Goal: Consume media (video, audio): Consume media (video, audio)

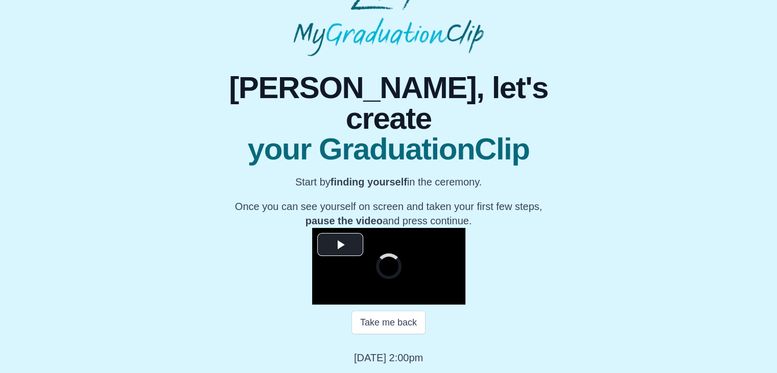
scroll to position [121, 0]
click at [340, 244] on span "Video Player" at bounding box center [340, 244] width 0 height 0
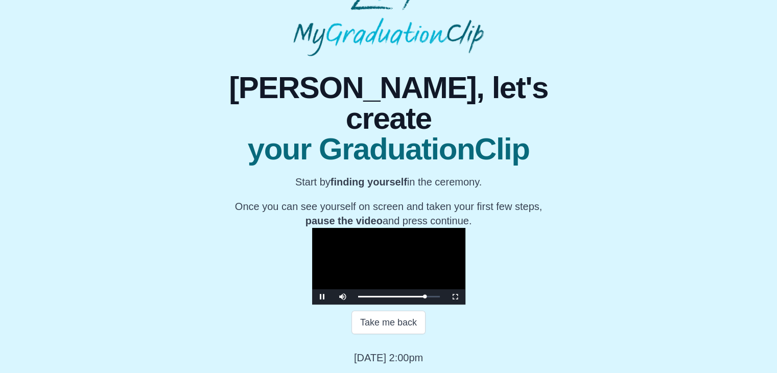
click at [312, 228] on video "Video Player" at bounding box center [388, 266] width 153 height 77
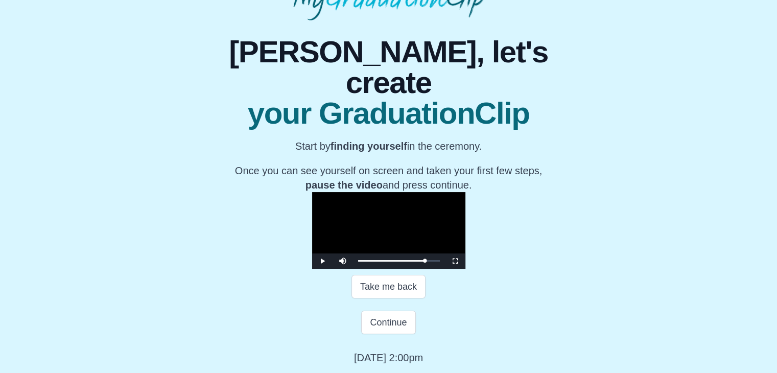
click at [312, 192] on video "Video Player" at bounding box center [388, 230] width 153 height 77
click at [406, 233] on video "Video Player" at bounding box center [388, 230] width 153 height 77
click at [385, 327] on button "Continue" at bounding box center [388, 323] width 54 height 24
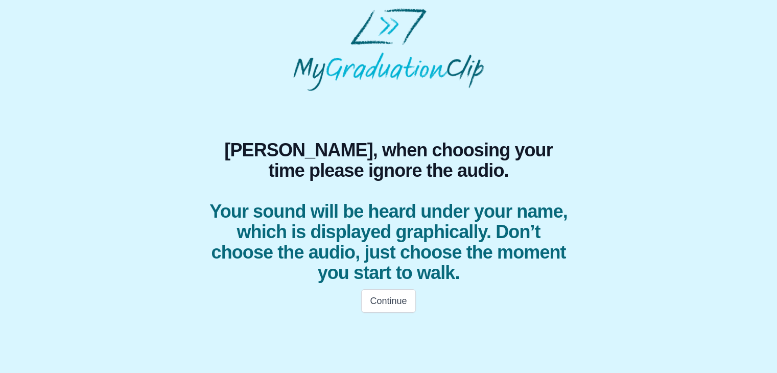
scroll to position [0, 0]
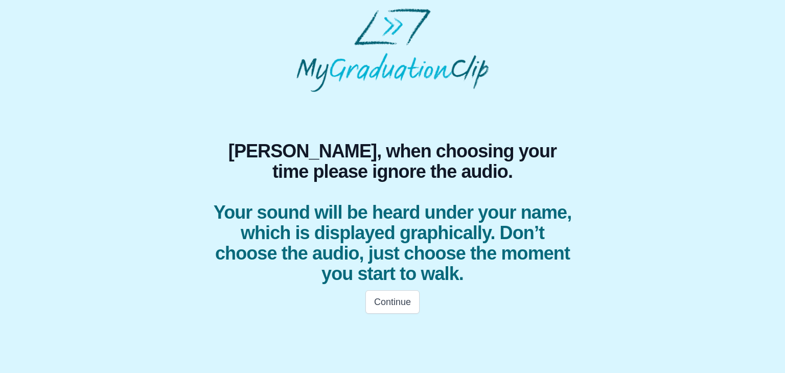
click at [378, 317] on div "Continue" at bounding box center [392, 302] width 392 height 36
click at [385, 308] on button "Continue" at bounding box center [392, 302] width 54 height 24
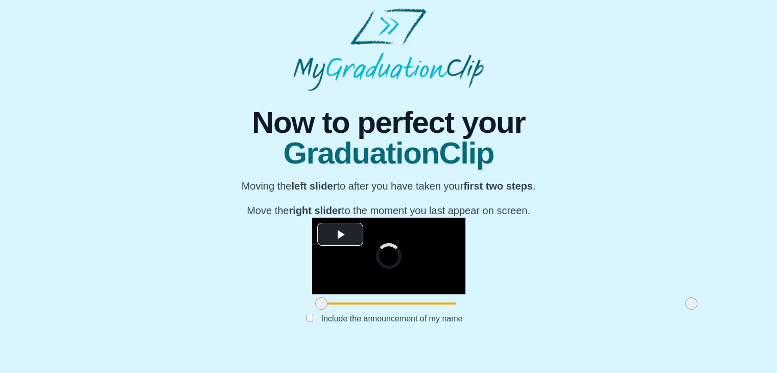
scroll to position [122, 0]
drag, startPoint x: 202, startPoint y: 321, endPoint x: 301, endPoint y: 322, distance: 99.1
click at [414, 310] on span at bounding box center [420, 303] width 12 height 12
drag, startPoint x: 572, startPoint y: 321, endPoint x: 596, endPoint y: 314, distance: 25.1
click at [596, 314] on div "**********" at bounding box center [388, 217] width 761 height 253
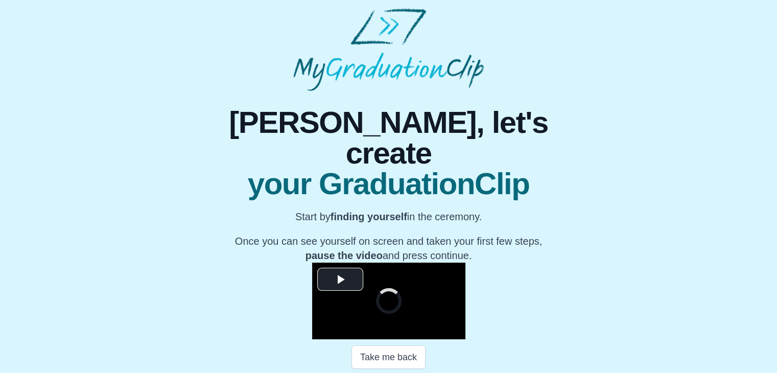
scroll to position [146, 0]
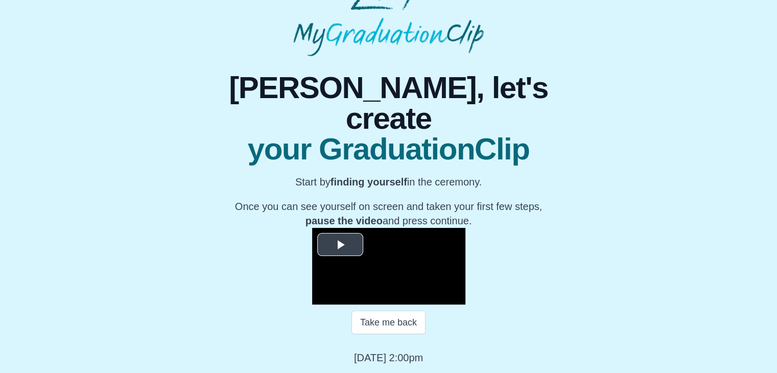
click at [384, 229] on video "Video Player" at bounding box center [388, 266] width 153 height 77
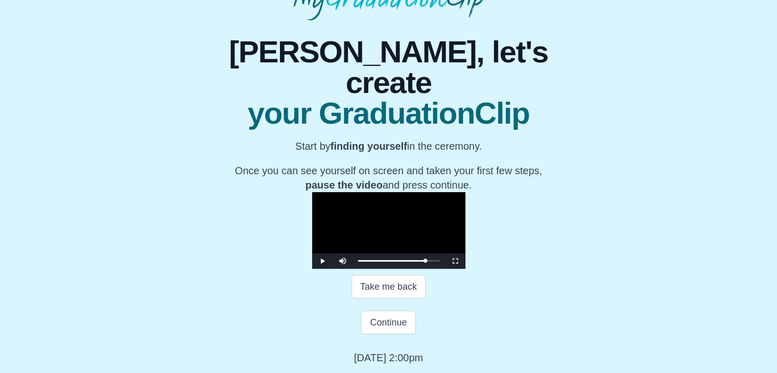
click at [423, 207] on video "Video Player" at bounding box center [388, 230] width 153 height 77
click at [388, 334] on button "Continue" at bounding box center [388, 323] width 54 height 24
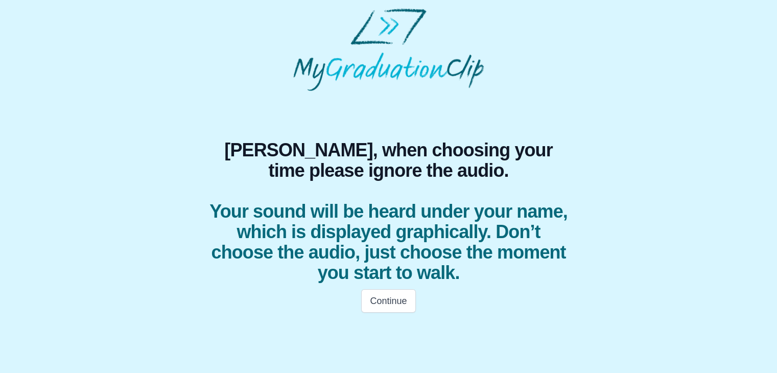
scroll to position [0, 0]
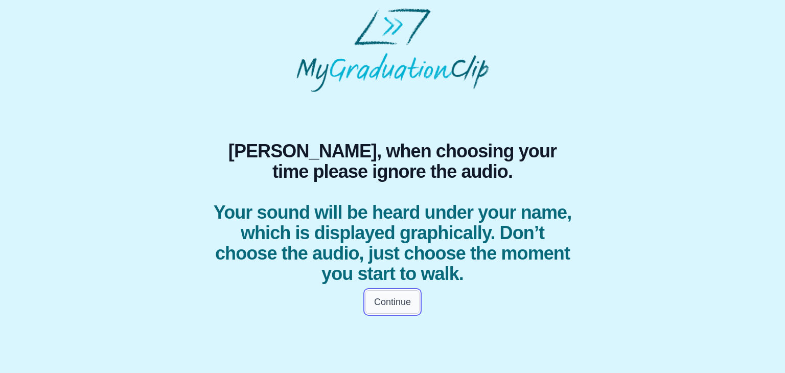
click at [388, 301] on button "Continue" at bounding box center [392, 302] width 54 height 24
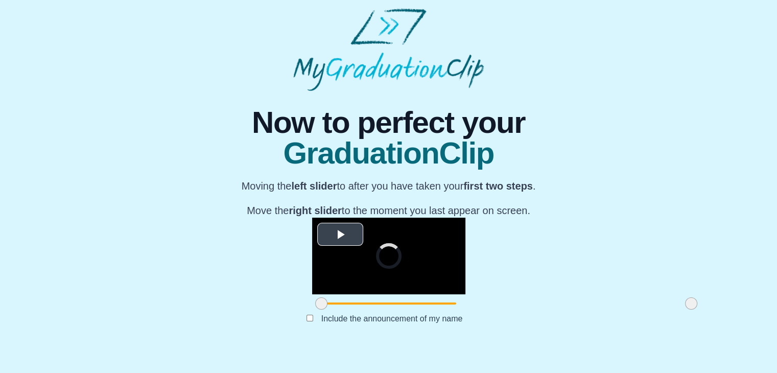
scroll to position [122, 0]
drag, startPoint x: 201, startPoint y: 319, endPoint x: 284, endPoint y: 321, distance: 82.8
click at [398, 310] on span at bounding box center [404, 303] width 12 height 12
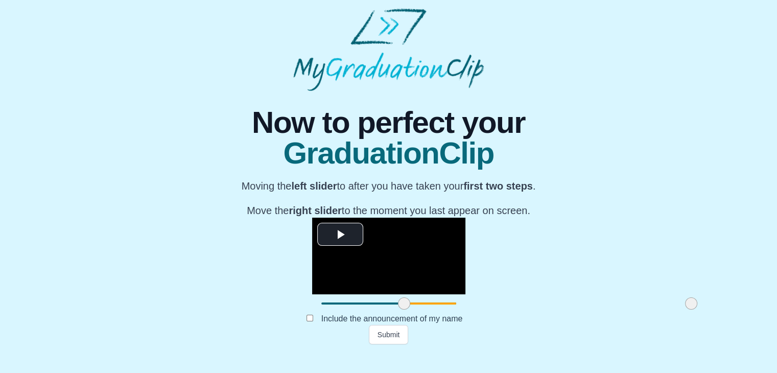
drag, startPoint x: 570, startPoint y: 321, endPoint x: 571, endPoint y: 316, distance: 5.2
click at [682, 313] on div at bounding box center [691, 303] width 18 height 18
click at [395, 344] on button "Submit" at bounding box center [389, 334] width 40 height 19
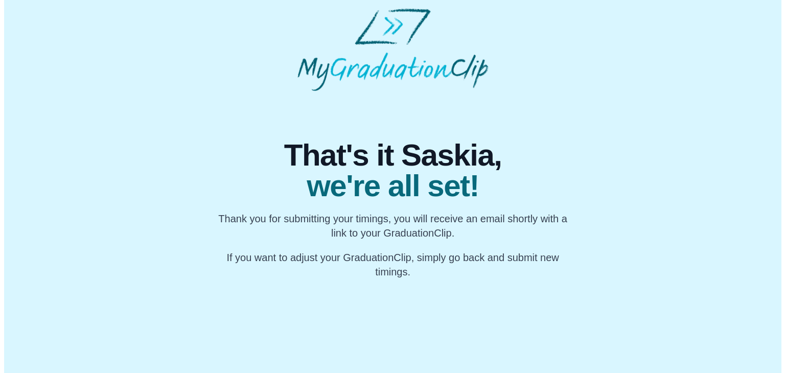
scroll to position [0, 0]
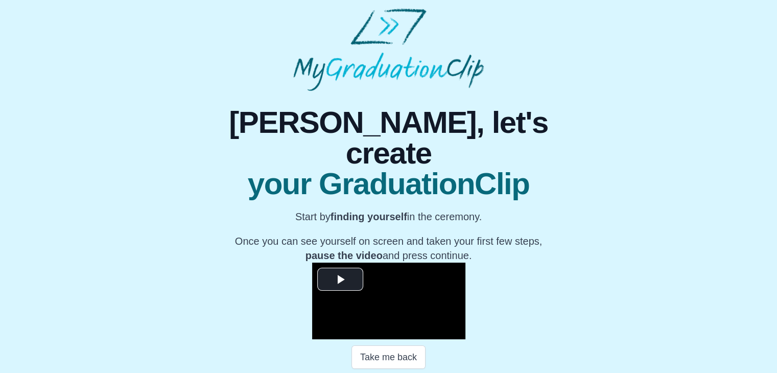
scroll to position [146, 0]
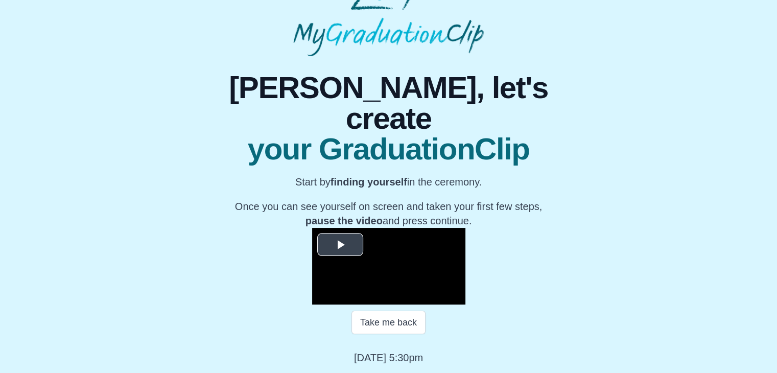
click at [340, 244] on span "Video Player" at bounding box center [340, 244] width 0 height 0
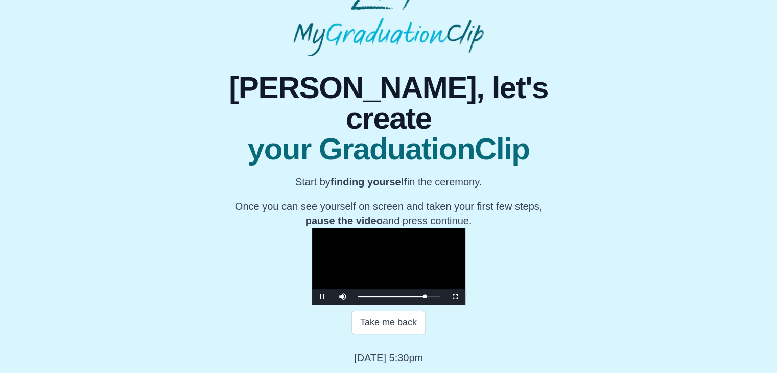
click at [312, 228] on video "Video Player" at bounding box center [388, 266] width 153 height 77
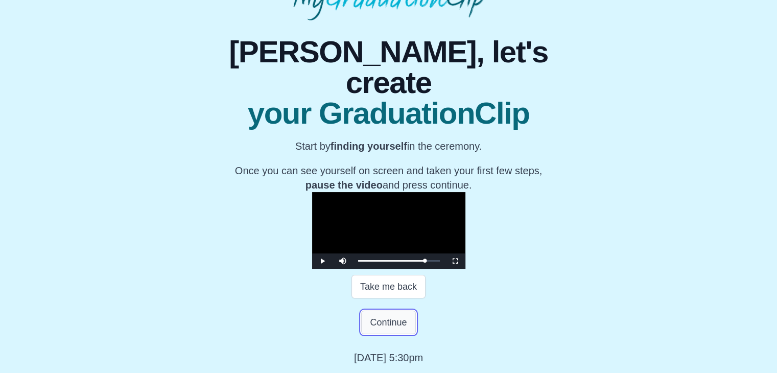
click at [397, 334] on button "Continue" at bounding box center [388, 323] width 54 height 24
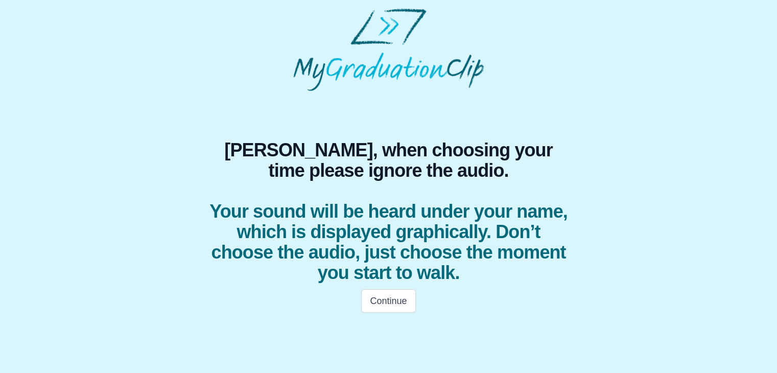
scroll to position [0, 0]
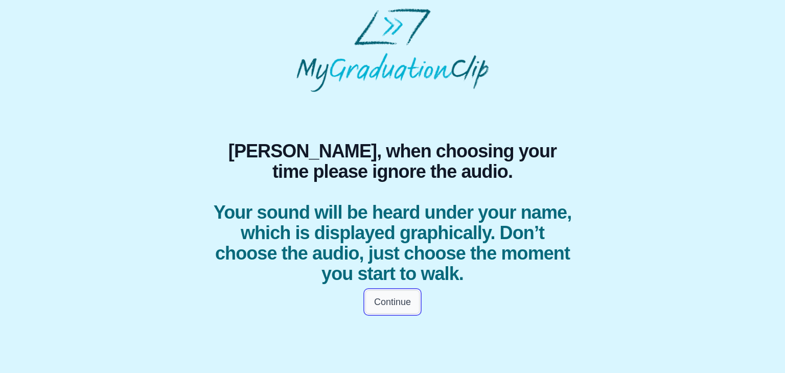
click at [398, 311] on button "Continue" at bounding box center [392, 302] width 54 height 24
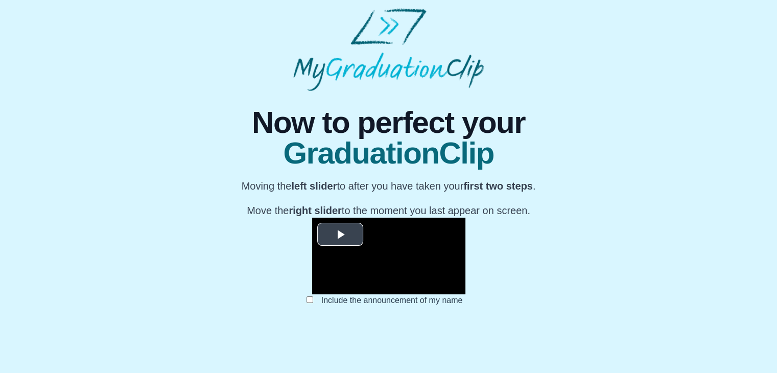
scroll to position [108, 0]
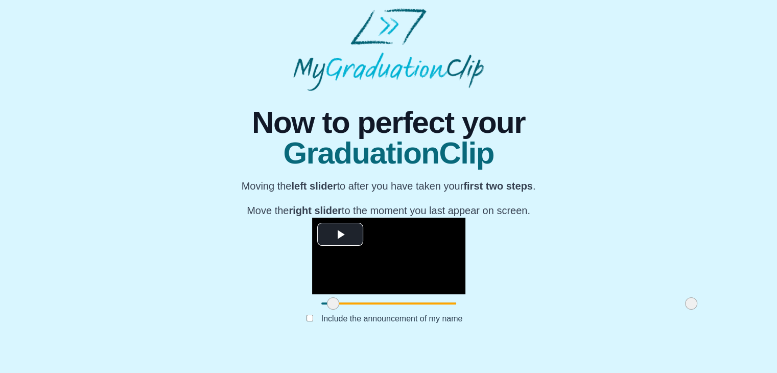
drag, startPoint x: 204, startPoint y: 334, endPoint x: 216, endPoint y: 335, distance: 11.8
click at [327, 310] on span at bounding box center [333, 303] width 12 height 12
drag, startPoint x: 574, startPoint y: 338, endPoint x: 616, endPoint y: 318, distance: 46.6
click at [616, 318] on div "**********" at bounding box center [388, 217] width 761 height 253
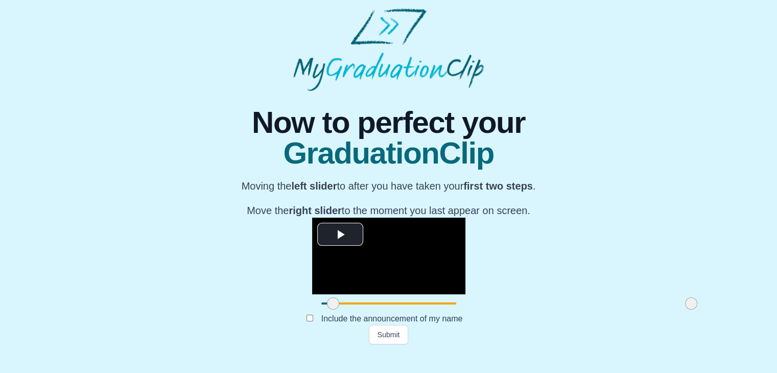
click at [616, 318] on div "**********" at bounding box center [388, 217] width 761 height 253
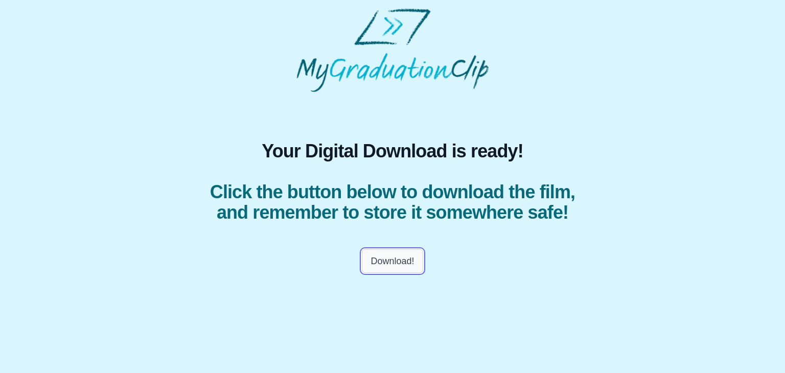
click at [384, 273] on button "Download!" at bounding box center [392, 261] width 61 height 24
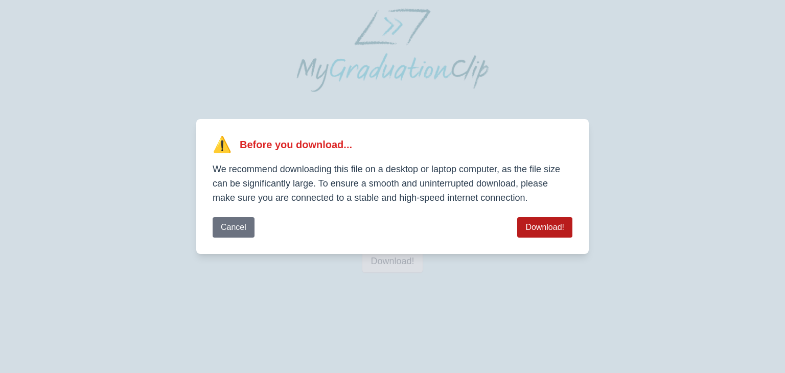
click at [546, 223] on button "Download!" at bounding box center [544, 227] width 55 height 20
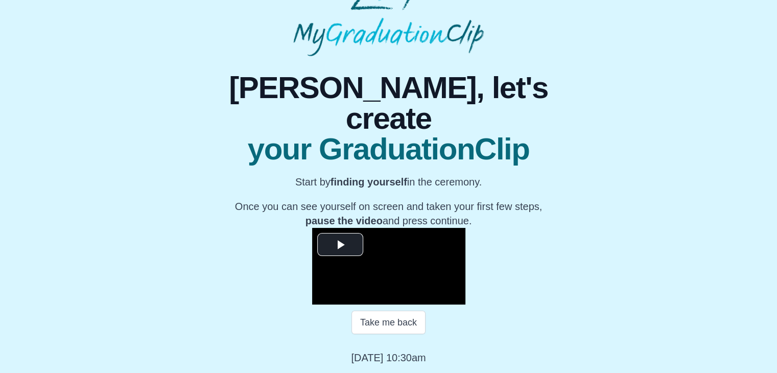
scroll to position [94, 0]
click at [340, 244] on span "Video Player" at bounding box center [340, 244] width 0 height 0
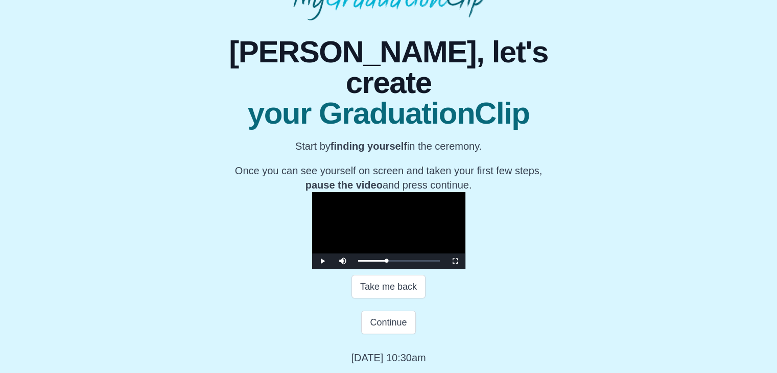
click at [378, 246] on video "Video Player" at bounding box center [388, 230] width 153 height 77
click at [376, 334] on button "Continue" at bounding box center [388, 323] width 54 height 24
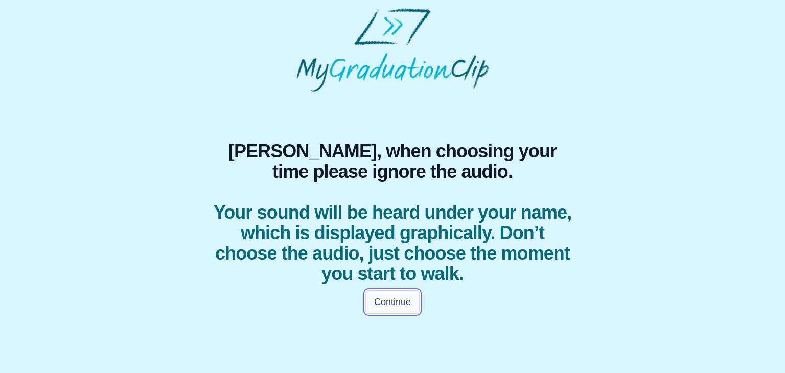
click at [387, 307] on button "Continue" at bounding box center [392, 302] width 54 height 24
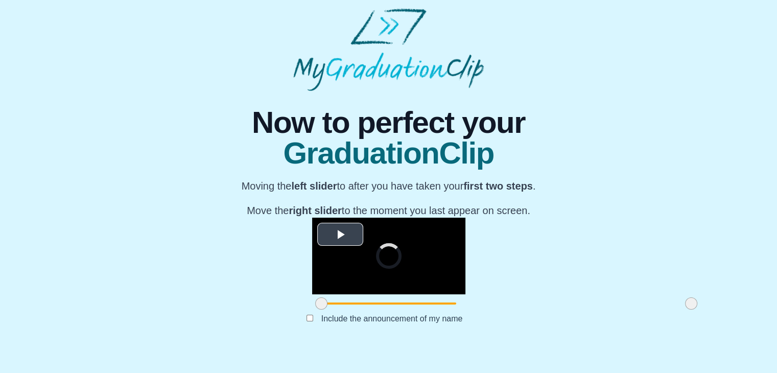
scroll to position [122, 0]
click at [315, 310] on span at bounding box center [321, 303] width 12 height 12
drag, startPoint x: 200, startPoint y: 323, endPoint x: 300, endPoint y: 321, distance: 99.7
click at [415, 310] on span at bounding box center [421, 303] width 12 height 12
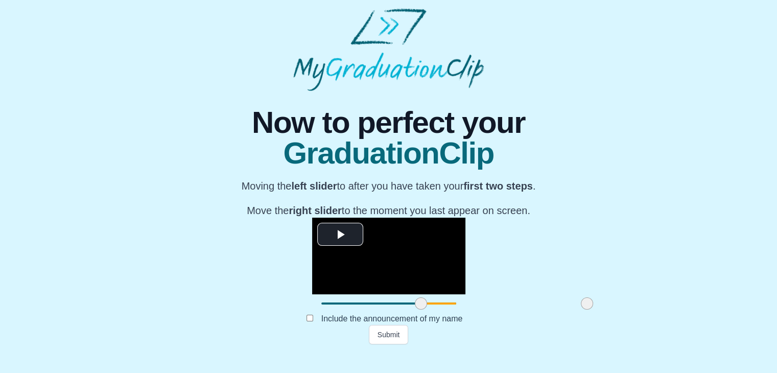
drag, startPoint x: 576, startPoint y: 322, endPoint x: 472, endPoint y: 315, distance: 104.5
click at [578, 313] on div at bounding box center [587, 303] width 18 height 18
click at [382, 344] on button "Submit" at bounding box center [389, 334] width 40 height 19
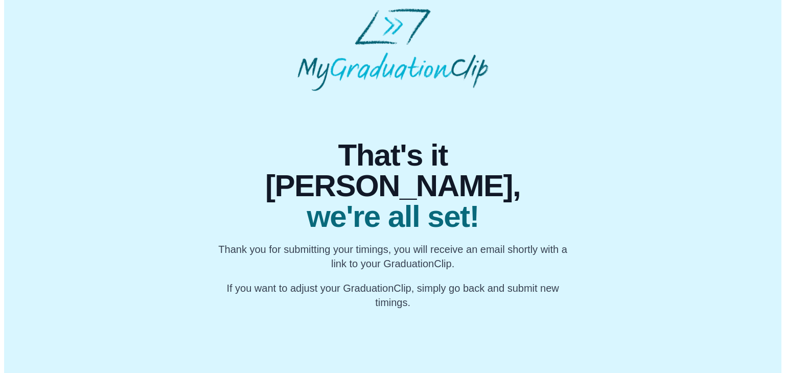
scroll to position [0, 0]
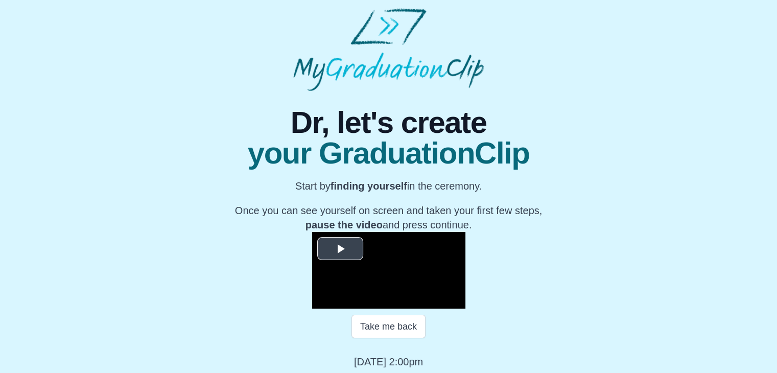
scroll to position [146, 0]
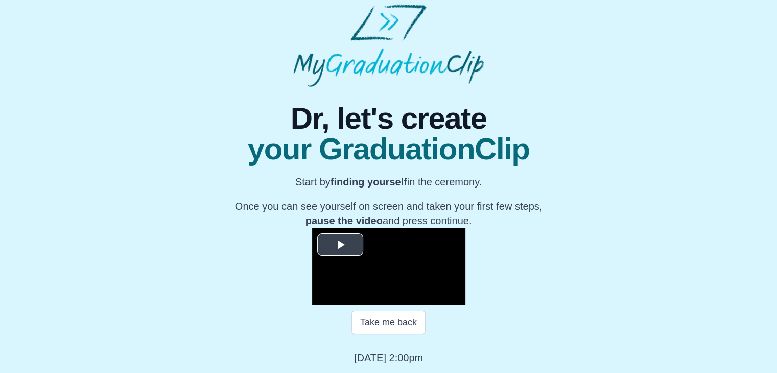
click at [340, 244] on span "Video Player" at bounding box center [340, 244] width 0 height 0
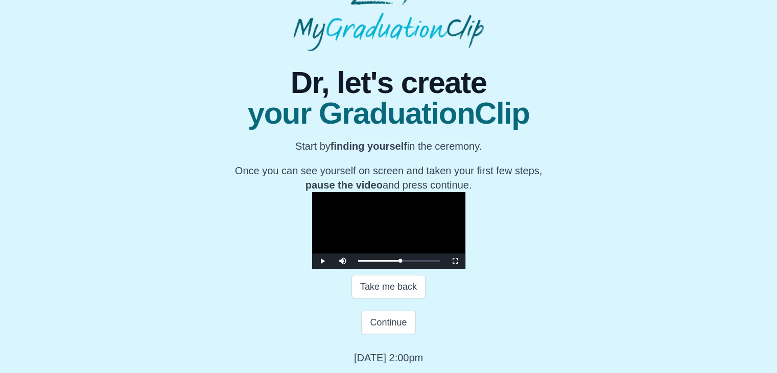
click at [369, 219] on video "Video Player" at bounding box center [388, 230] width 153 height 77
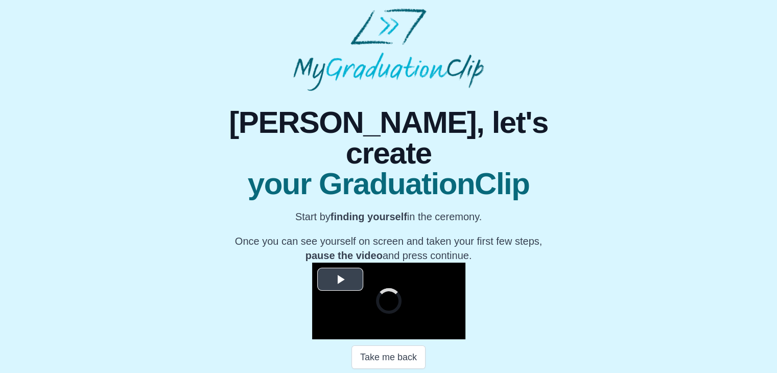
scroll to position [146, 0]
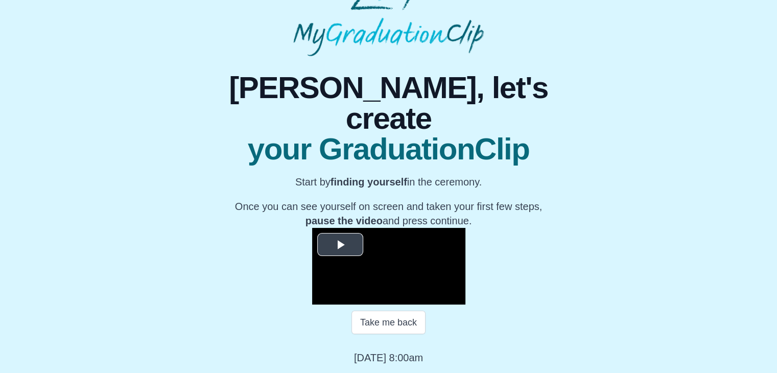
click at [340, 244] on span "Video Player" at bounding box center [340, 244] width 0 height 0
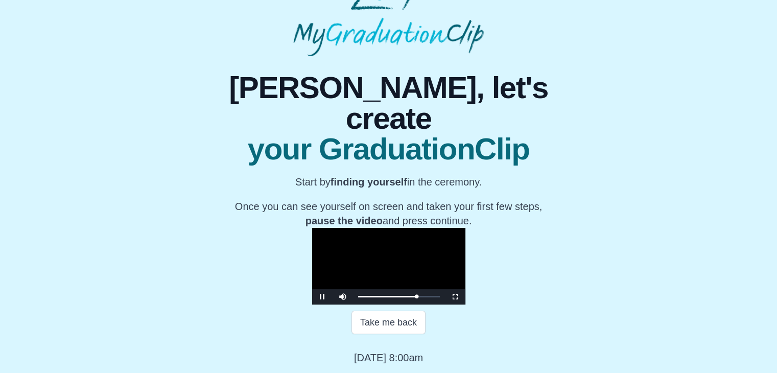
click at [408, 228] on video "Video Player" at bounding box center [388, 266] width 153 height 77
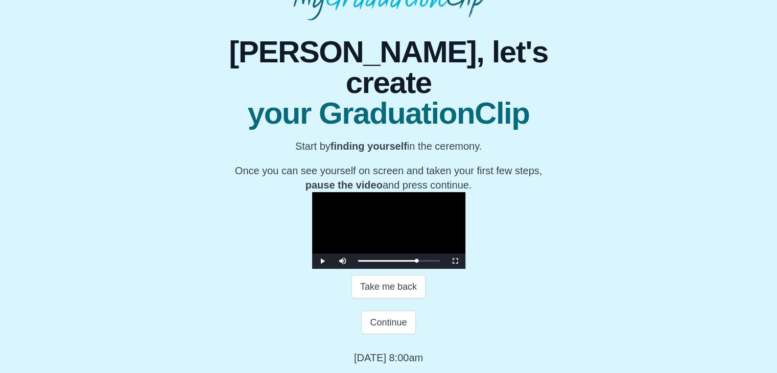
click at [407, 199] on video "Video Player" at bounding box center [388, 230] width 153 height 77
click at [391, 334] on button "Continue" at bounding box center [388, 323] width 54 height 24
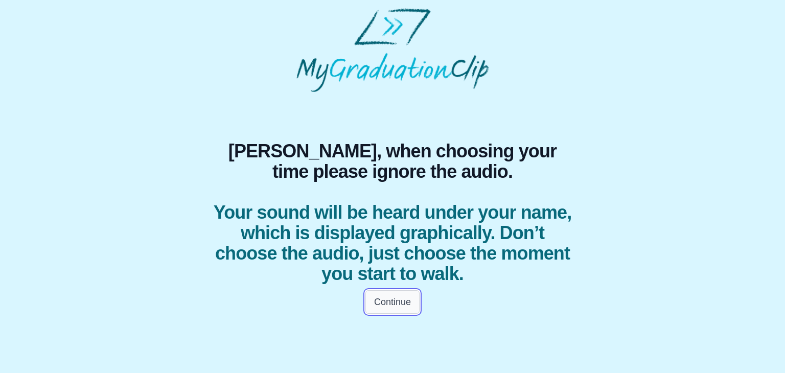
click at [397, 306] on button "Continue" at bounding box center [392, 302] width 54 height 24
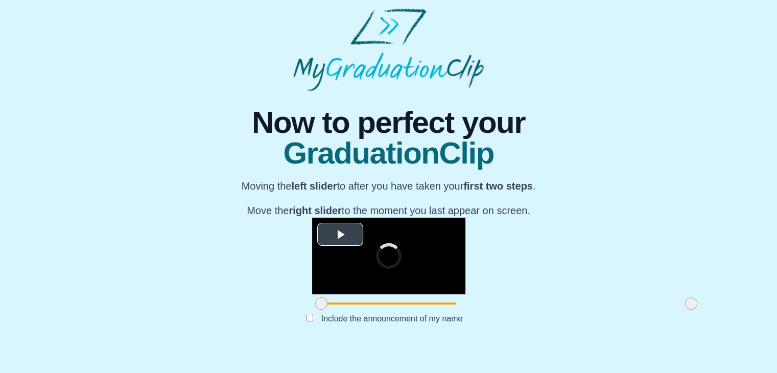
scroll to position [122, 0]
drag, startPoint x: 204, startPoint y: 321, endPoint x: 296, endPoint y: 324, distance: 91.5
click at [407, 310] on span at bounding box center [413, 303] width 12 height 12
drag, startPoint x: 571, startPoint y: 324, endPoint x: 442, endPoint y: 312, distance: 130.4
click at [442, 312] on div "**********" at bounding box center [388, 265] width 153 height 95
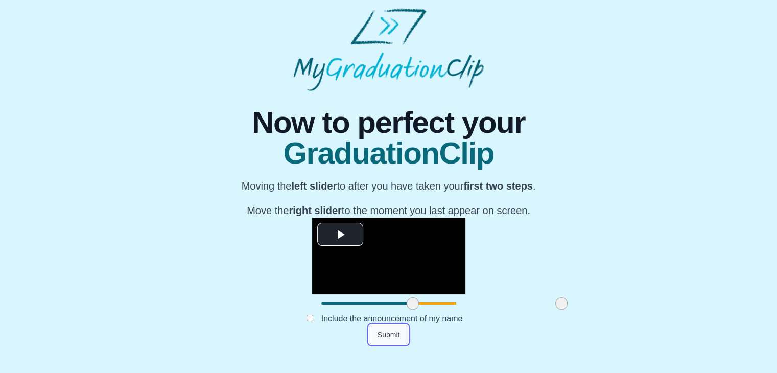
click at [386, 344] on button "Submit" at bounding box center [389, 334] width 40 height 19
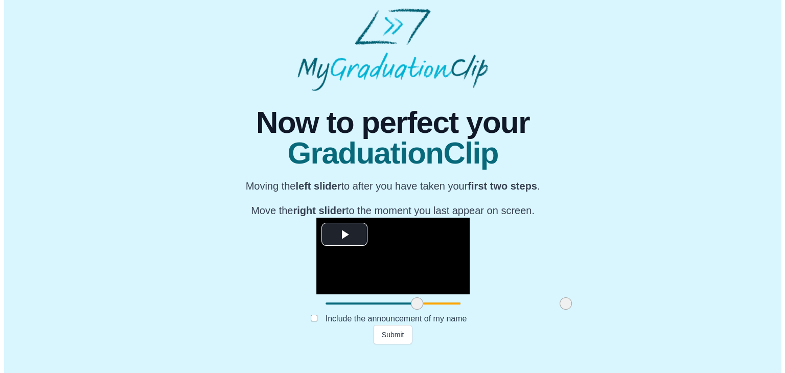
scroll to position [0, 0]
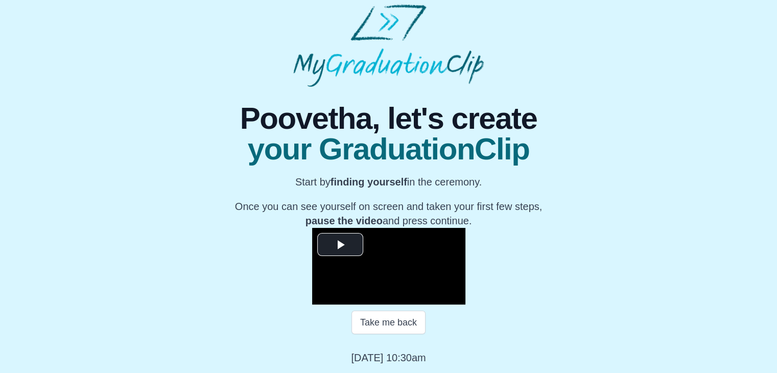
scroll to position [106, 0]
click at [340, 244] on span "Video Player" at bounding box center [340, 244] width 0 height 0
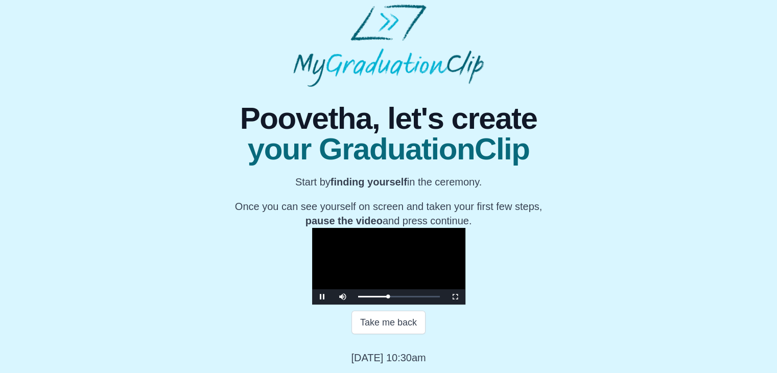
click at [322, 228] on video "Video Player" at bounding box center [388, 266] width 153 height 77
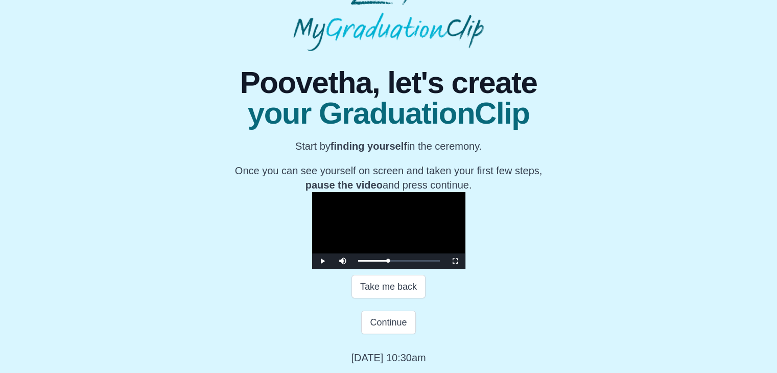
scroll to position [0, 0]
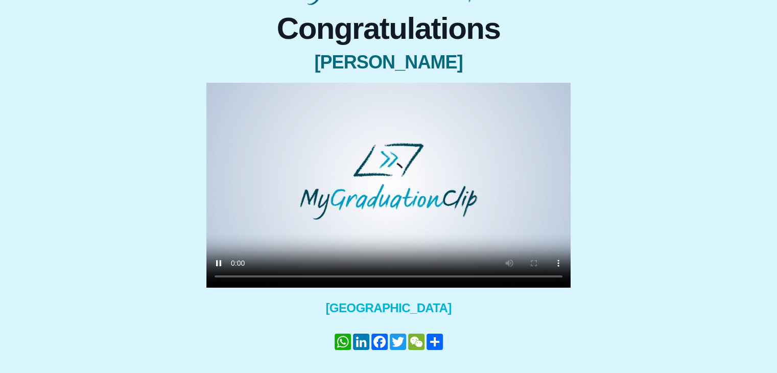
scroll to position [112, 0]
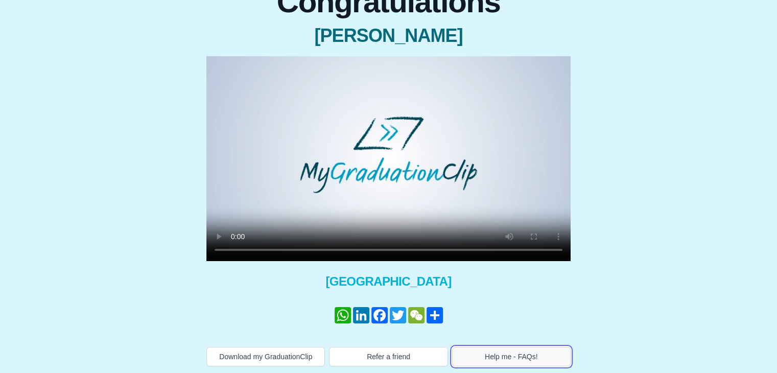
click at [515, 352] on button "Help me - FAQs!" at bounding box center [511, 356] width 119 height 19
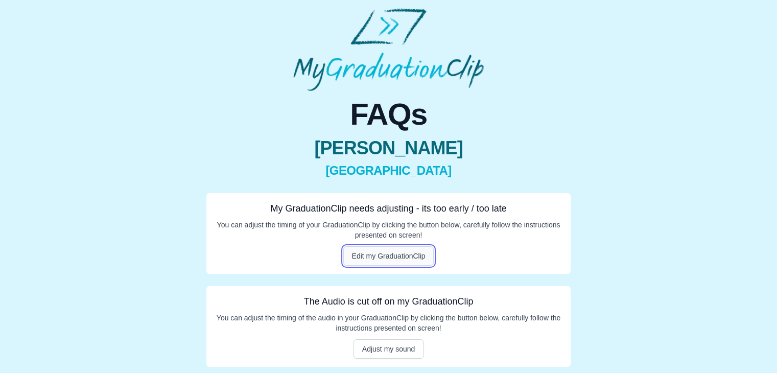
click at [399, 259] on button "Edit my GraduationClip" at bounding box center [388, 255] width 91 height 19
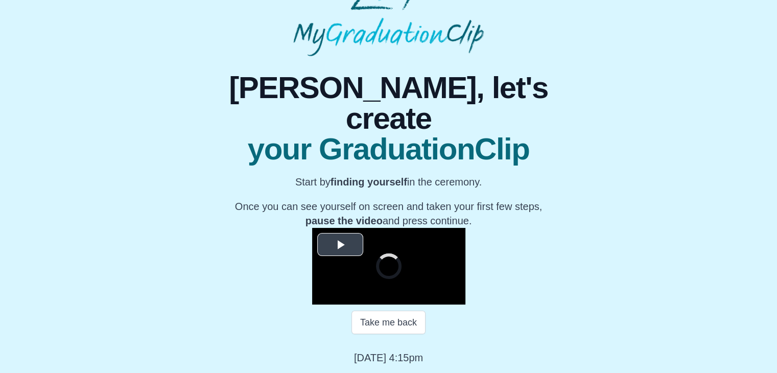
scroll to position [146, 0]
click at [340, 244] on span "Video Player" at bounding box center [340, 244] width 0 height 0
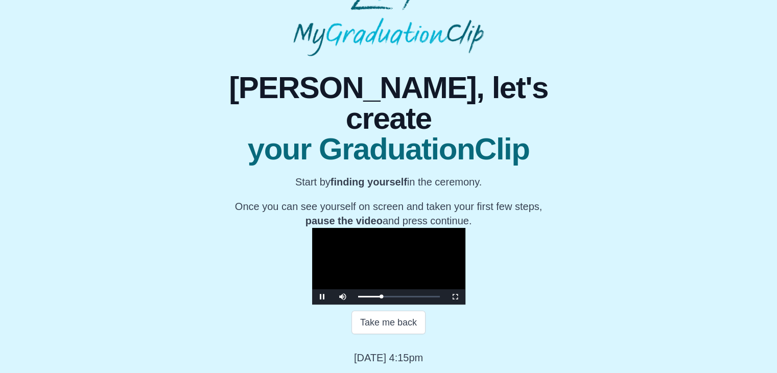
click at [312, 228] on video "Video Player" at bounding box center [388, 266] width 153 height 77
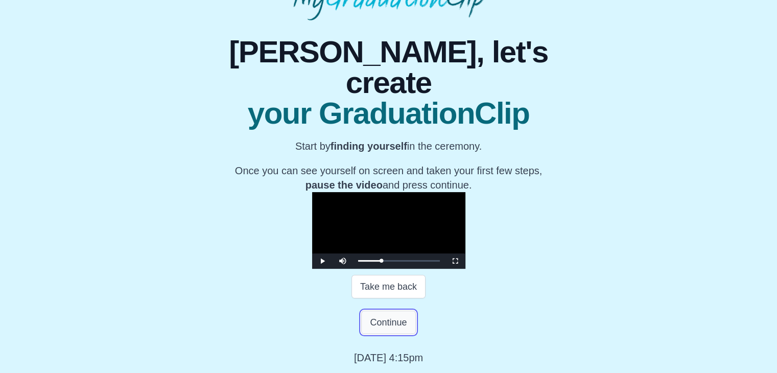
click at [389, 334] on button "Continue" at bounding box center [388, 323] width 54 height 24
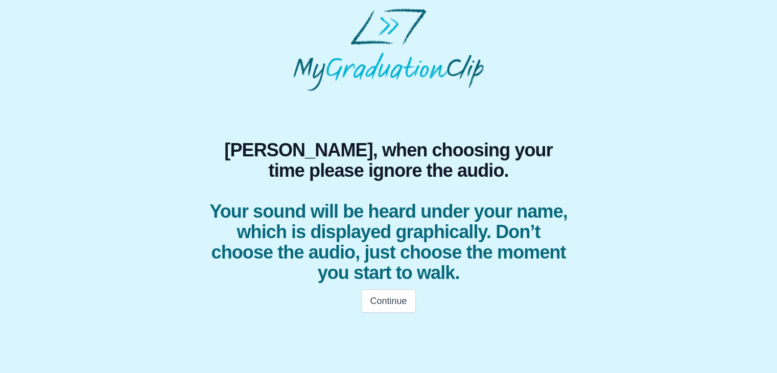
scroll to position [0, 0]
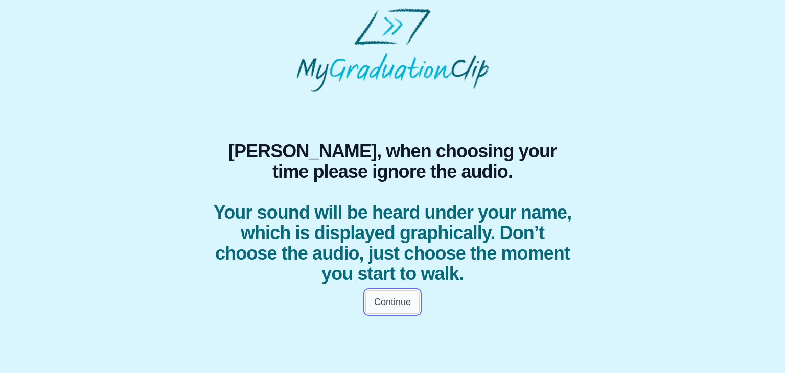
click at [385, 300] on button "Continue" at bounding box center [392, 302] width 54 height 24
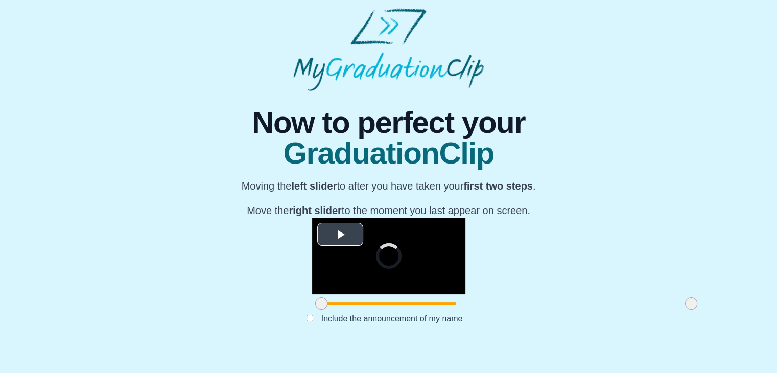
scroll to position [122, 0]
drag, startPoint x: 204, startPoint y: 322, endPoint x: 299, endPoint y: 323, distance: 95.6
click at [410, 310] on span at bounding box center [416, 303] width 12 height 12
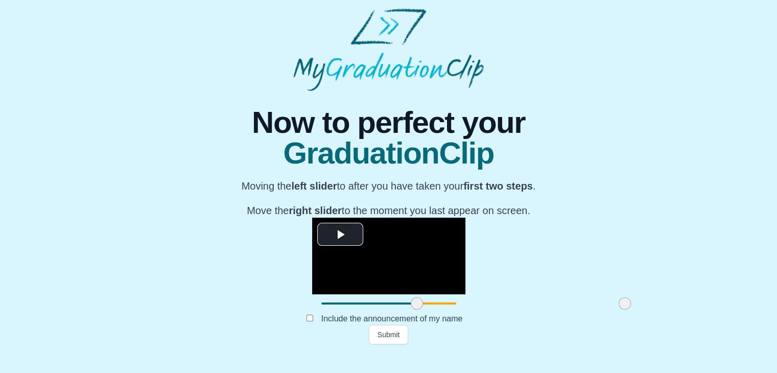
drag, startPoint x: 572, startPoint y: 323, endPoint x: 505, endPoint y: 317, distance: 66.7
click at [616, 313] on div at bounding box center [625, 303] width 18 height 18
drag, startPoint x: 300, startPoint y: 324, endPoint x: 331, endPoint y: 326, distance: 30.7
click at [442, 310] on span at bounding box center [448, 303] width 12 height 12
click at [376, 344] on button "Submit" at bounding box center [389, 334] width 40 height 19
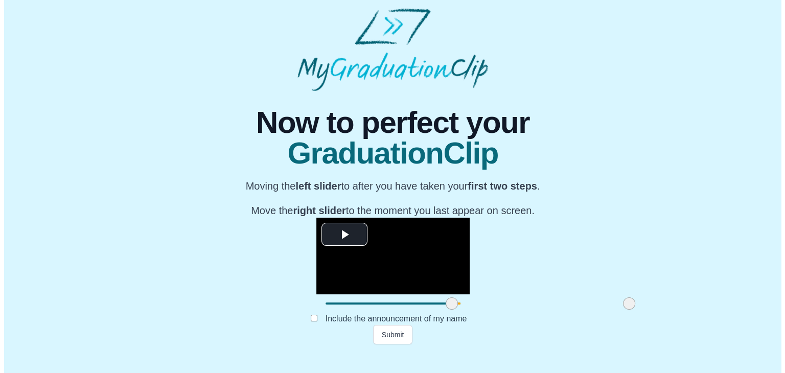
scroll to position [0, 0]
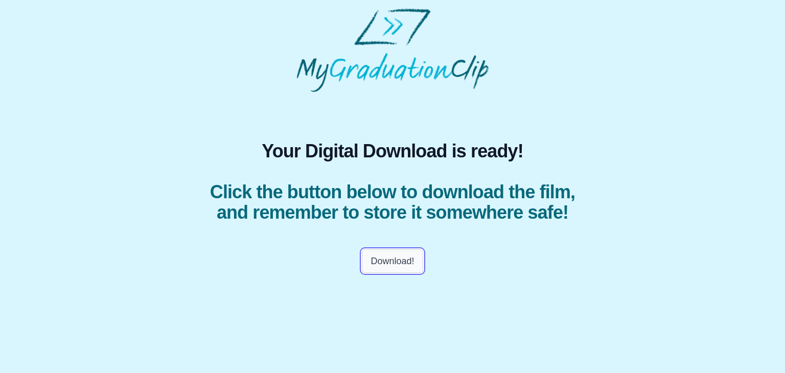
click at [385, 273] on button "Download!" at bounding box center [392, 261] width 61 height 24
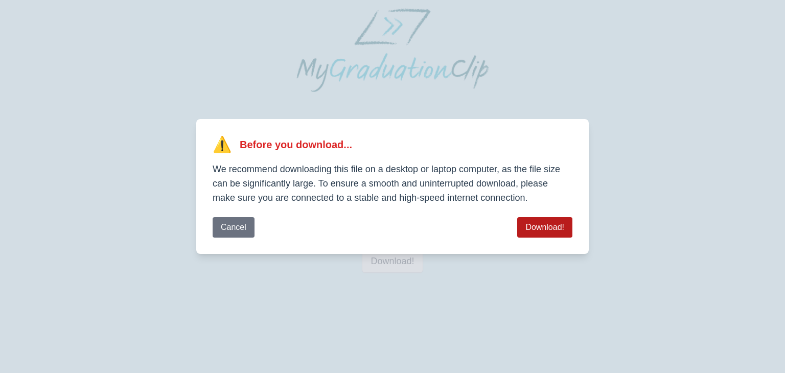
click at [529, 227] on button "Download!" at bounding box center [544, 227] width 55 height 20
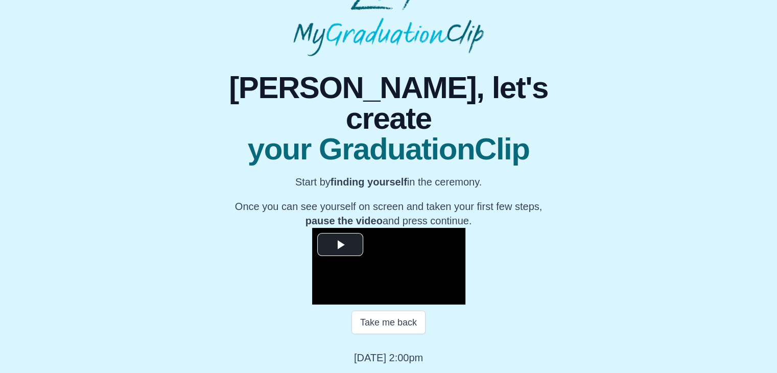
scroll to position [135, 0]
click at [340, 244] on span "Video Player" at bounding box center [340, 244] width 0 height 0
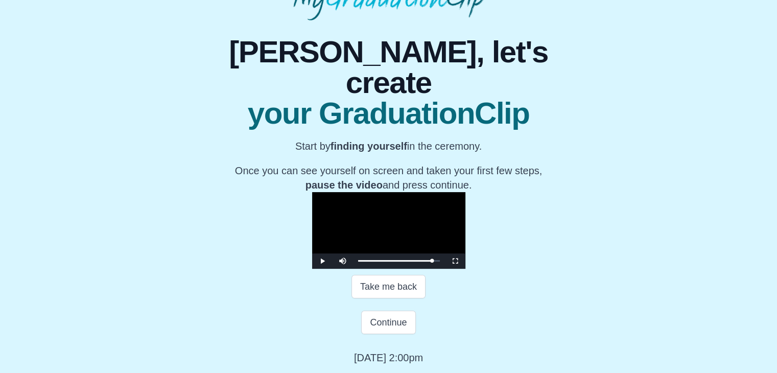
click at [395, 234] on video "Video Player" at bounding box center [388, 230] width 153 height 77
click at [402, 334] on button "Continue" at bounding box center [388, 323] width 54 height 24
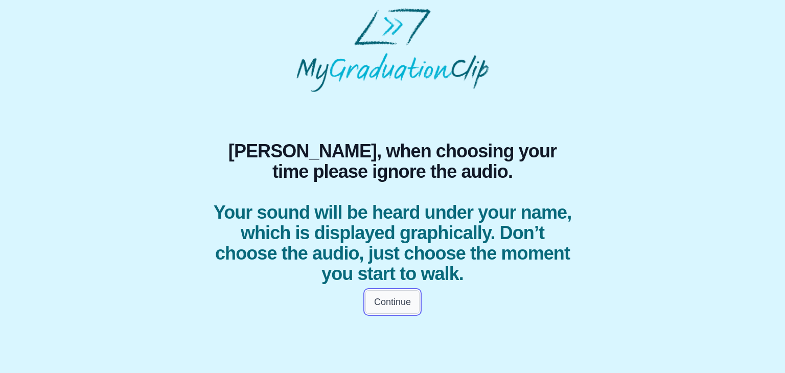
click at [382, 299] on button "Continue" at bounding box center [392, 302] width 54 height 24
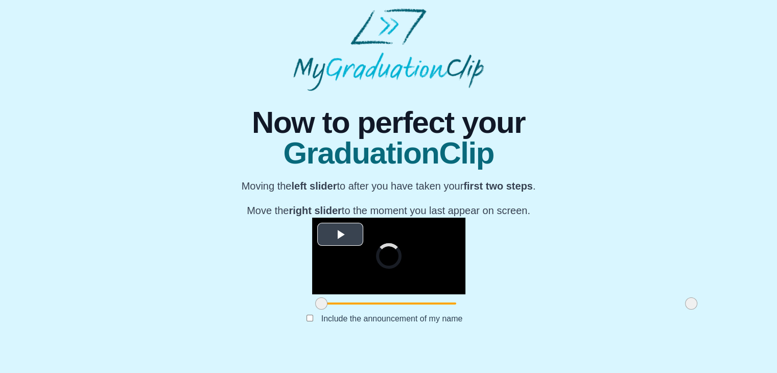
scroll to position [122, 0]
drag, startPoint x: 205, startPoint y: 323, endPoint x: 313, endPoint y: 315, distance: 107.6
click at [420, 313] on div at bounding box center [429, 303] width 18 height 18
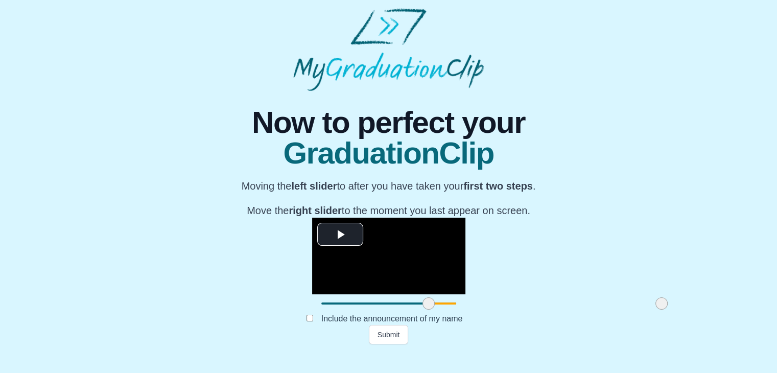
drag, startPoint x: 576, startPoint y: 324, endPoint x: 547, endPoint y: 328, distance: 29.9
click at [656, 310] on span at bounding box center [662, 303] width 12 height 12
click at [393, 344] on button "Submit" at bounding box center [389, 334] width 40 height 19
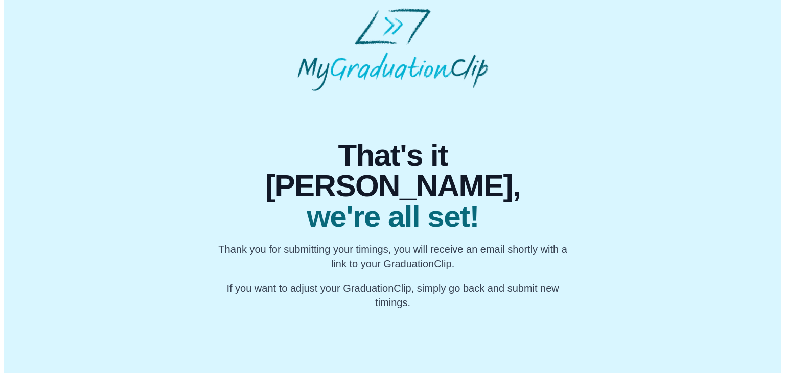
scroll to position [0, 0]
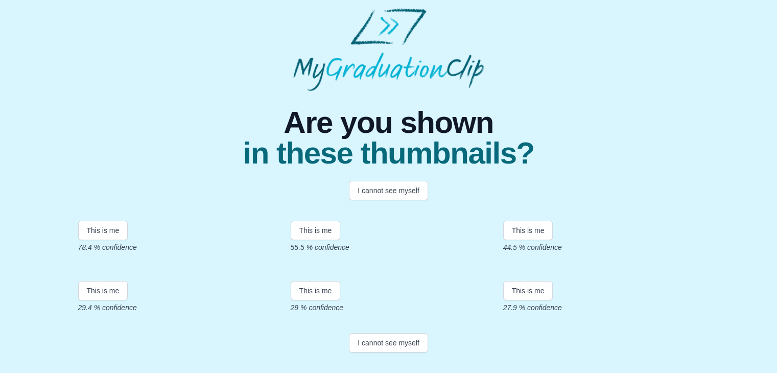
scroll to position [104, 0]
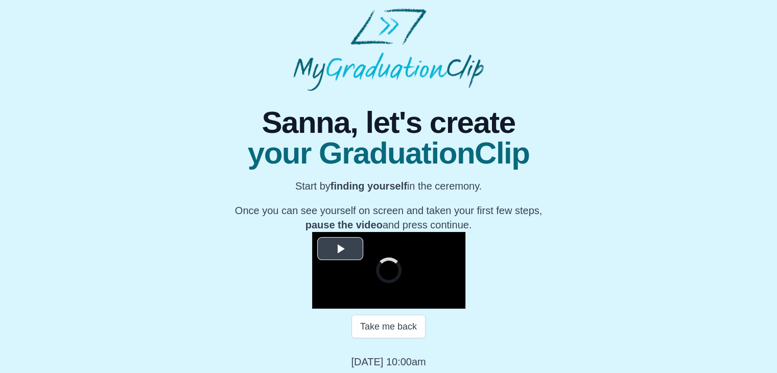
scroll to position [146, 0]
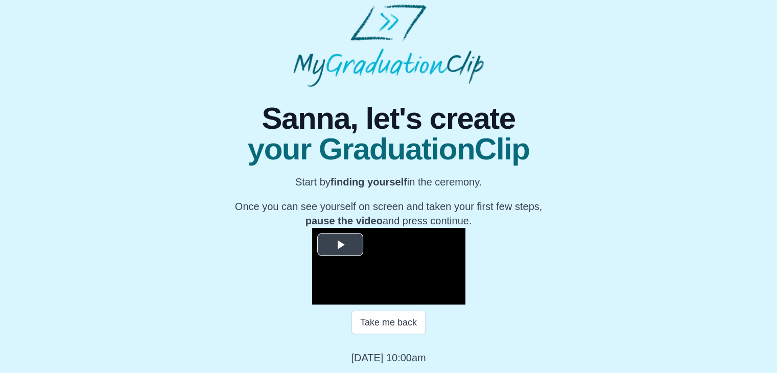
click at [340, 244] on span "Video Player" at bounding box center [340, 244] width 0 height 0
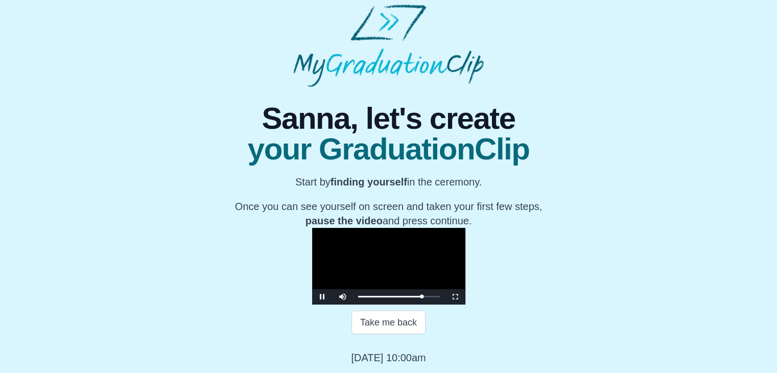
click at [390, 228] on video "Video Player" at bounding box center [388, 266] width 153 height 77
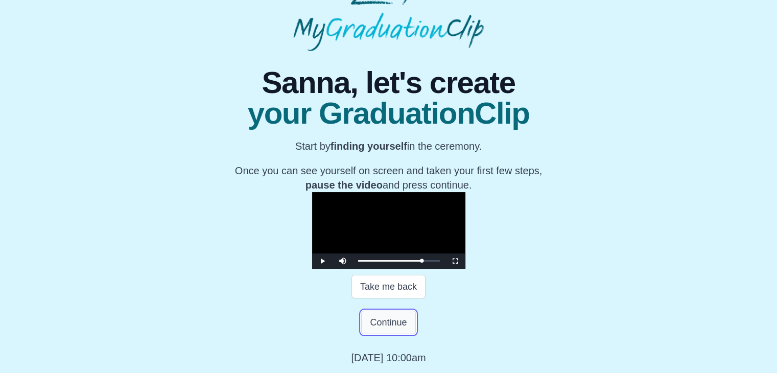
click at [395, 334] on button "Continue" at bounding box center [388, 323] width 54 height 24
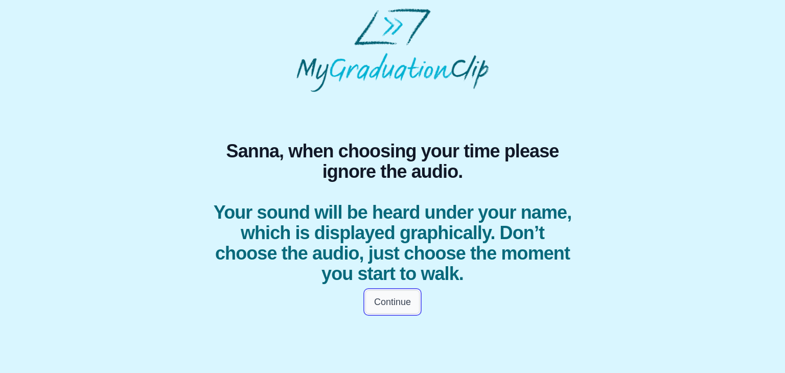
click at [393, 296] on button "Continue" at bounding box center [392, 302] width 54 height 24
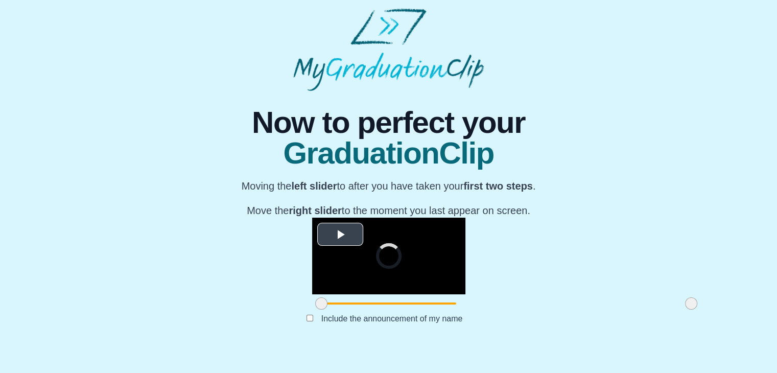
scroll to position [122, 0]
drag, startPoint x: 204, startPoint y: 319, endPoint x: 314, endPoint y: 324, distance: 110.0
click at [424, 310] on span at bounding box center [430, 303] width 12 height 12
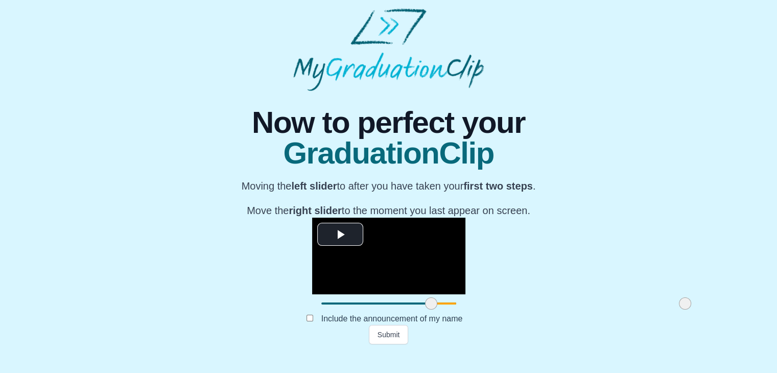
drag, startPoint x: 570, startPoint y: 326, endPoint x: 564, endPoint y: 317, distance: 10.6
click at [676, 313] on div at bounding box center [685, 303] width 18 height 18
click at [393, 344] on button "Submit" at bounding box center [389, 334] width 40 height 19
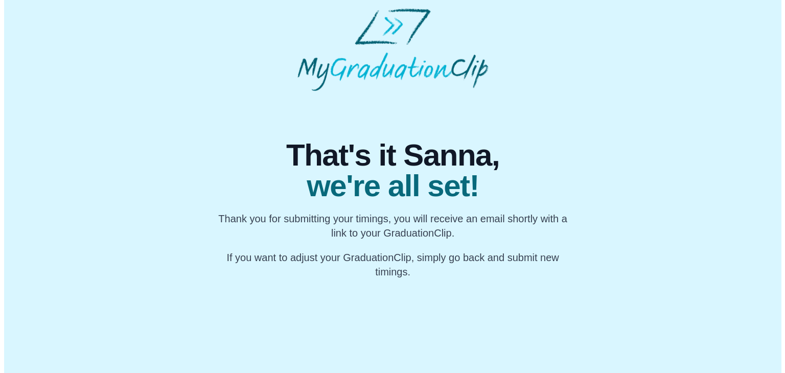
scroll to position [0, 0]
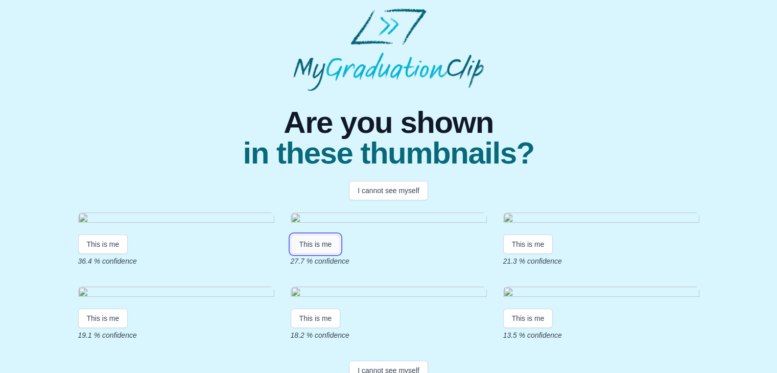
click at [327, 254] on button "This is me" at bounding box center [316, 244] width 50 height 19
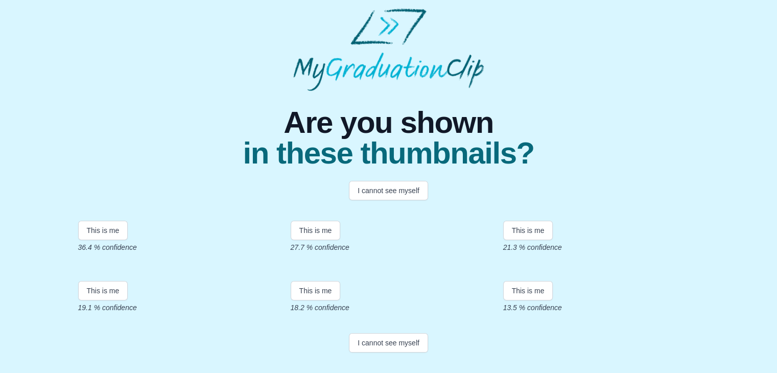
scroll to position [211, 0]
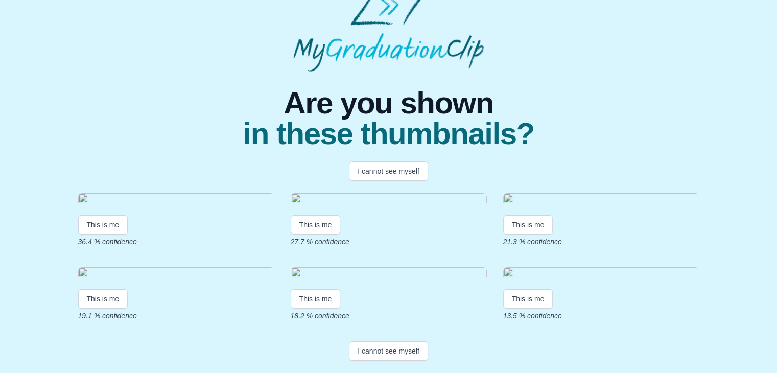
click at [334, 267] on img at bounding box center [389, 274] width 196 height 14
click at [379, 350] on button "I cannot see myself" at bounding box center [388, 350] width 79 height 19
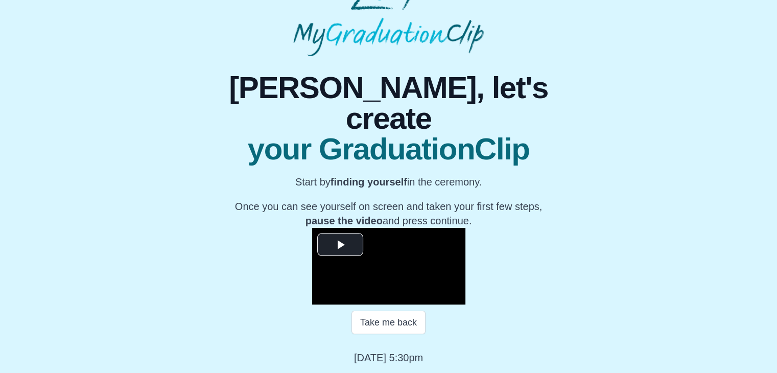
scroll to position [137, 0]
